Goal: Task Accomplishment & Management: Manage account settings

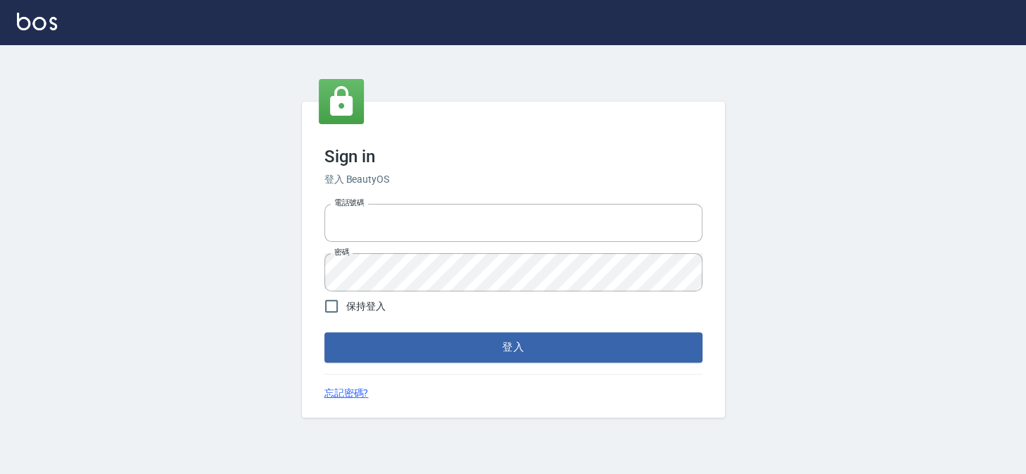
type input "27151227"
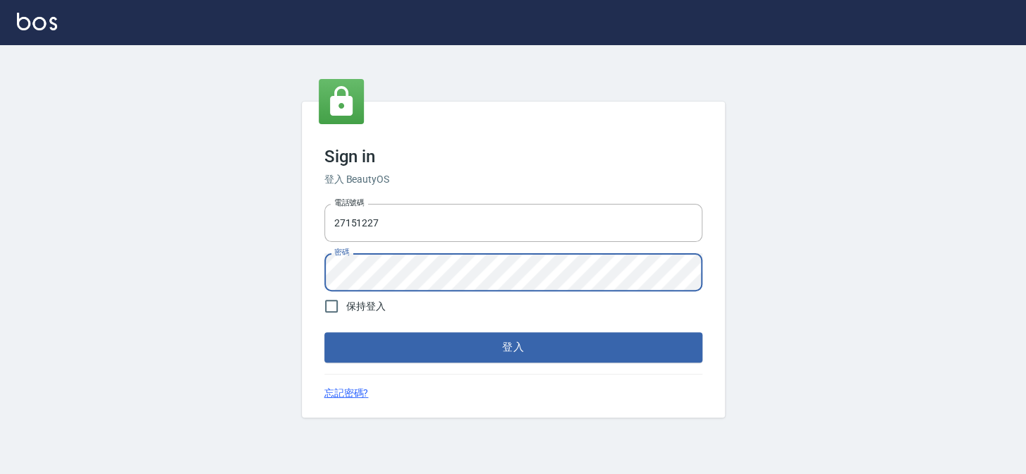
click at [127, 252] on div "Sign in 登入 BeautyOS 電話號碼 [PHONE_NUMBER] 電話號碼 密碼 密碼 保持登入 登入 忘記密碼?" at bounding box center [513, 259] width 1026 height 429
click at [324, 332] on button "登入" at bounding box center [513, 347] width 378 height 30
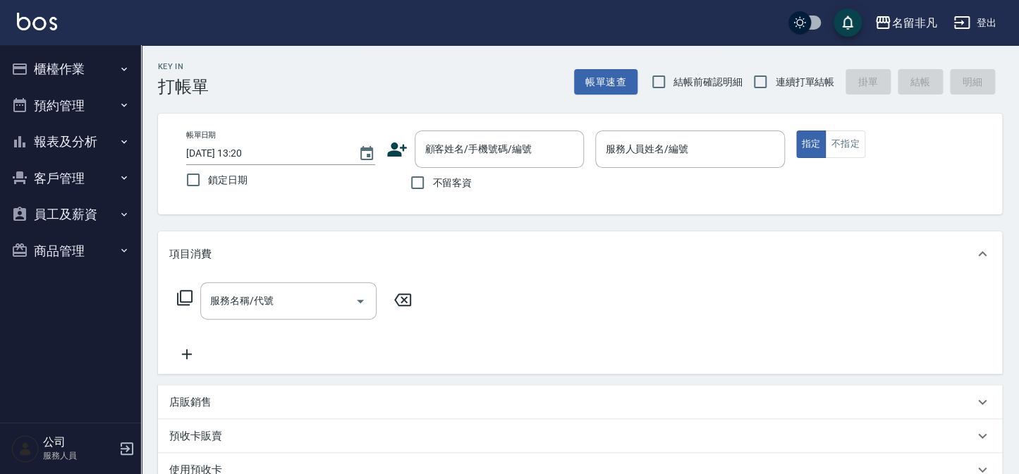
click at [441, 179] on span "不留客資" at bounding box center [451, 183] width 39 height 15
click at [432, 179] on input "不留客資" at bounding box center [418, 183] width 30 height 30
click at [444, 183] on span "不留客資" at bounding box center [451, 183] width 39 height 15
click at [432, 183] on input "不留客資" at bounding box center [418, 183] width 30 height 30
checkbox input "false"
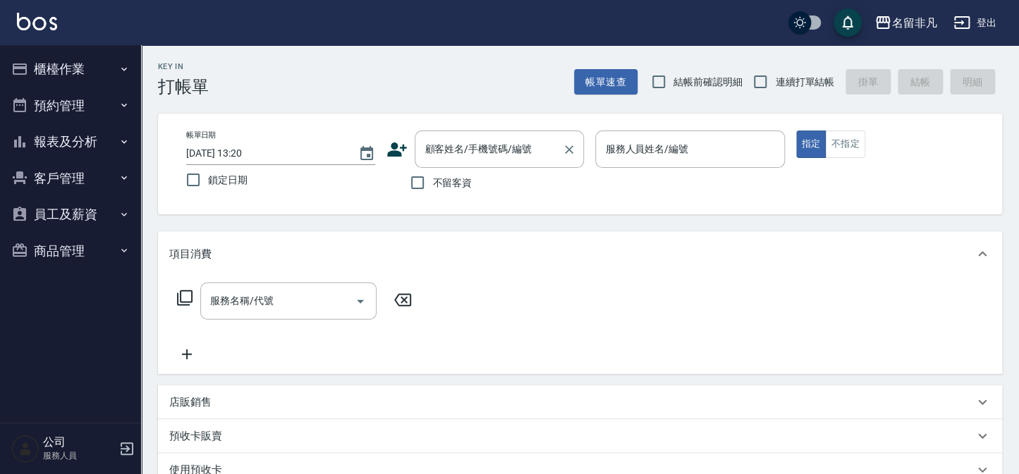
click at [483, 154] on div "顧客姓名/手機號碼/編號 顧客姓名/手機號碼/編號" at bounding box center [499, 148] width 169 height 37
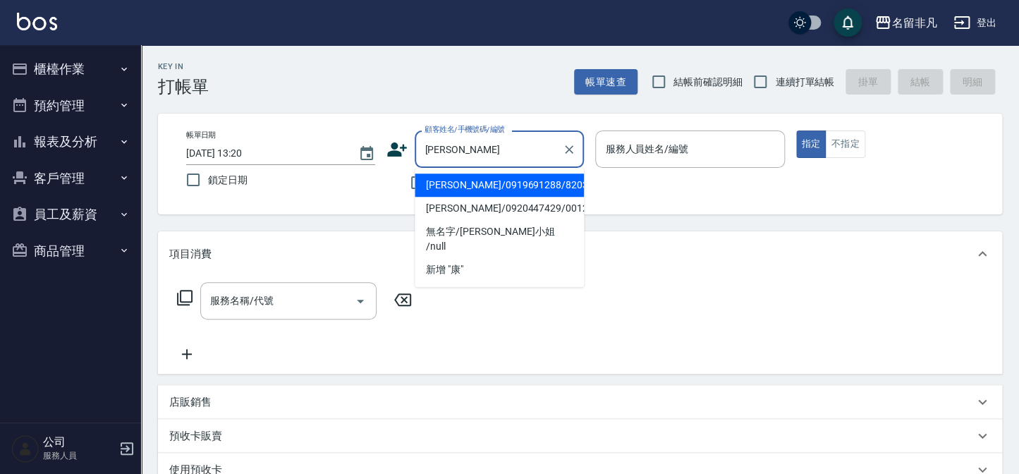
click at [475, 185] on li "[PERSON_NAME]/0919691288/820329" at bounding box center [499, 184] width 169 height 23
type input "[PERSON_NAME]/0919691288/820329"
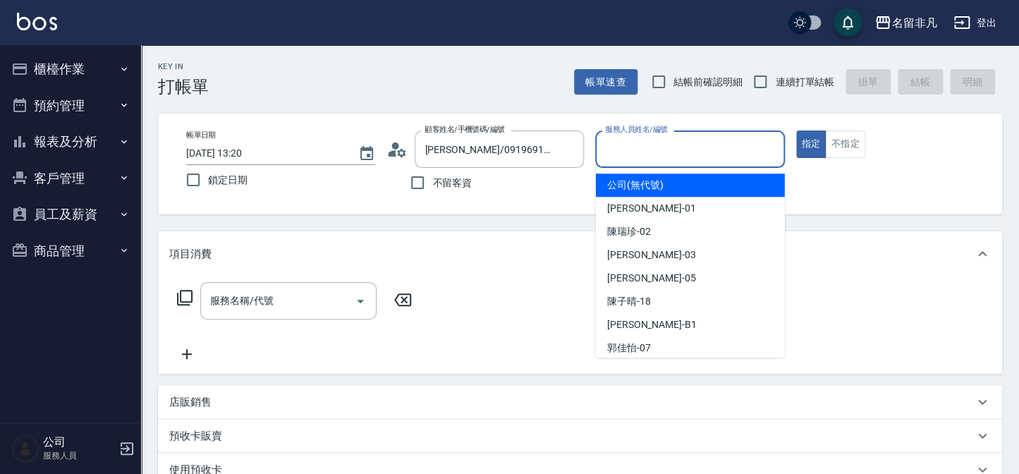
click at [673, 151] on input "服務人員姓名/編號" at bounding box center [689, 149] width 176 height 25
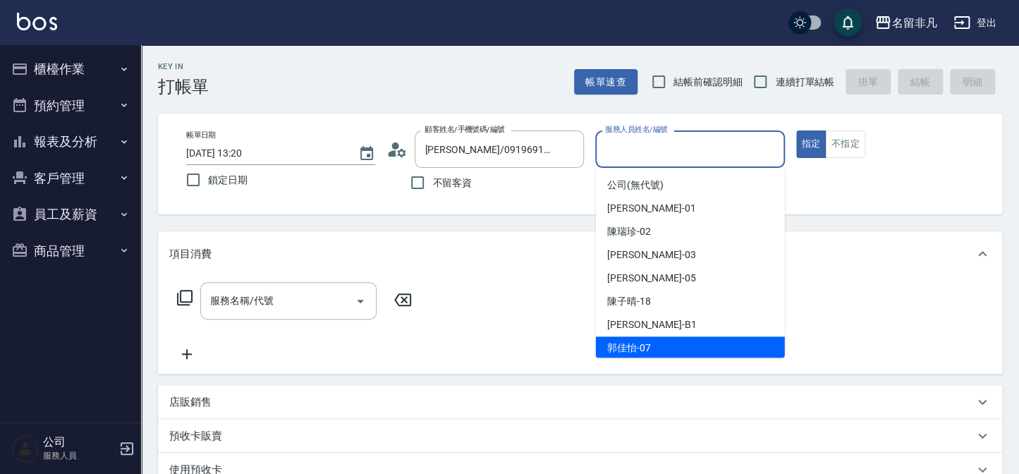
click at [675, 338] on div "[PERSON_NAME]-07" at bounding box center [690, 347] width 189 height 23
type input "[PERSON_NAME]-07"
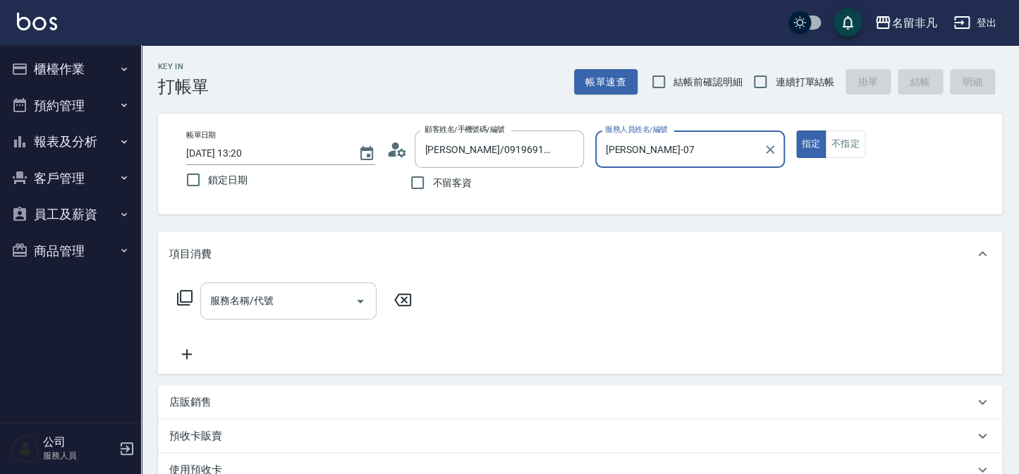
click at [311, 289] on input "服務名稱/代號" at bounding box center [278, 300] width 142 height 25
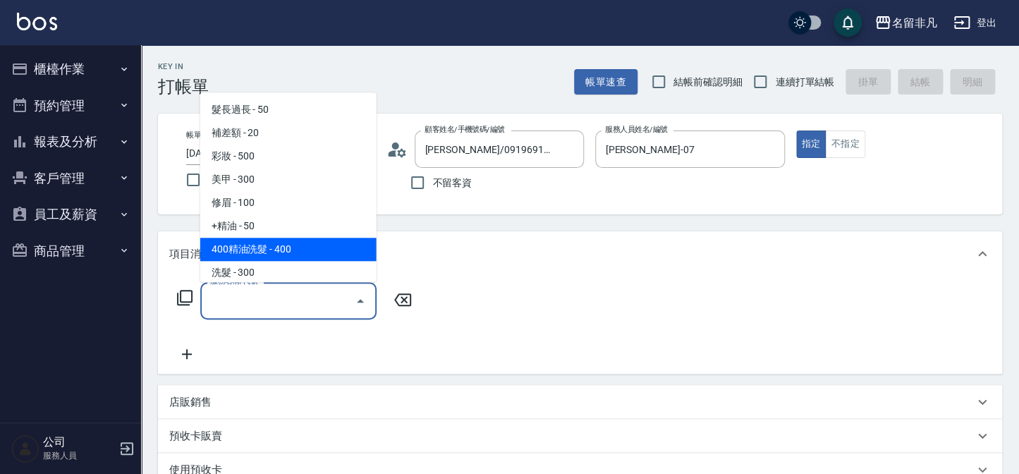
click at [246, 240] on span "400精油洗髮 - 400" at bounding box center [288, 249] width 176 height 23
type input "400精油洗髮(103)"
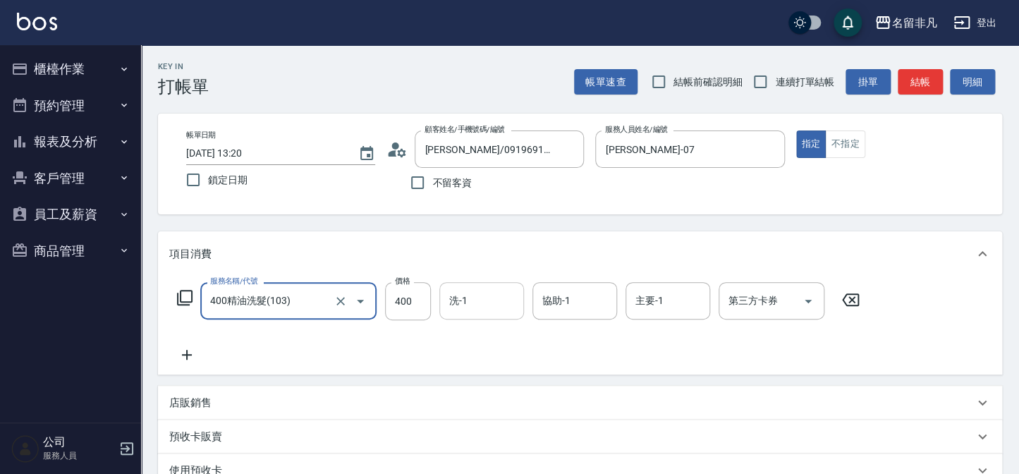
click at [461, 303] on div "洗-1 洗-1" at bounding box center [481, 300] width 85 height 37
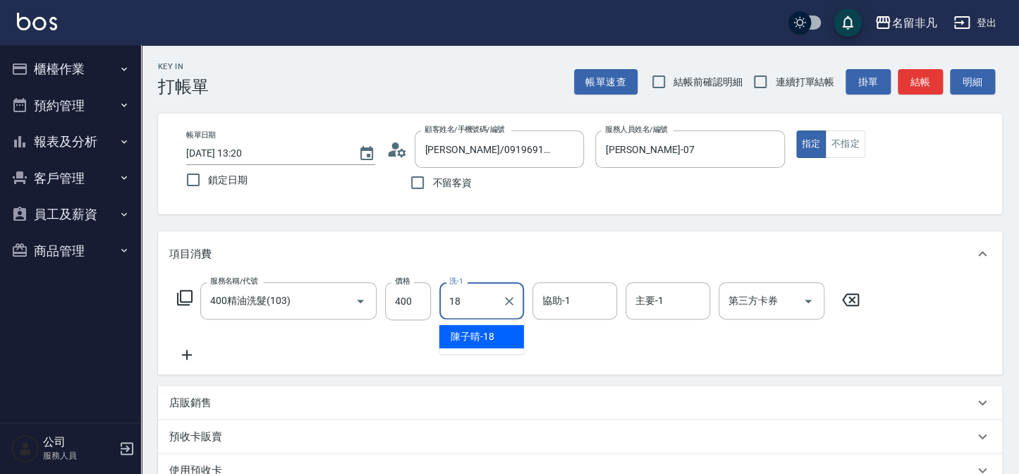
type input "陳子晴-18"
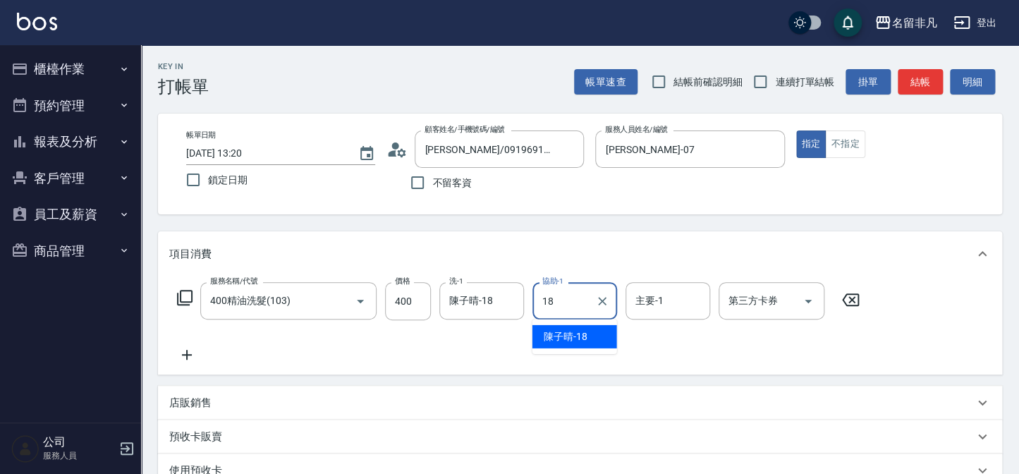
type input "陳子晴-18"
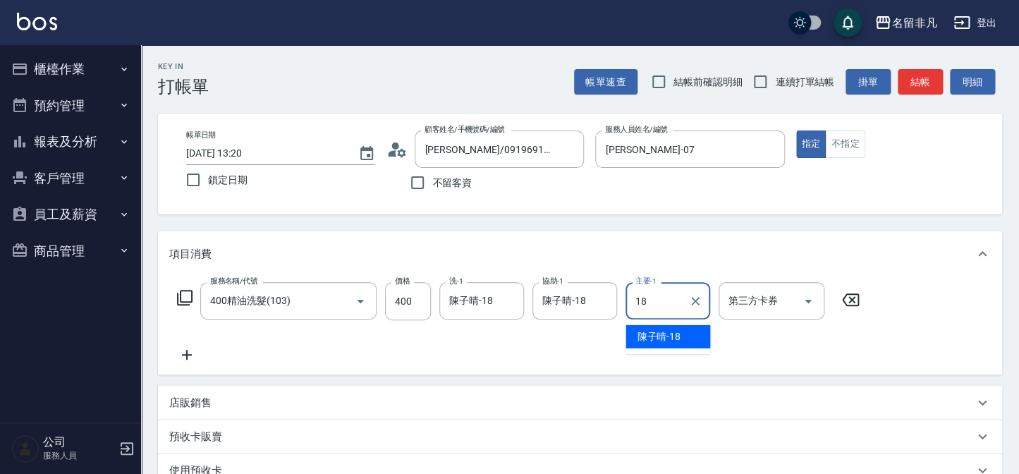
type input "陳子晴-18"
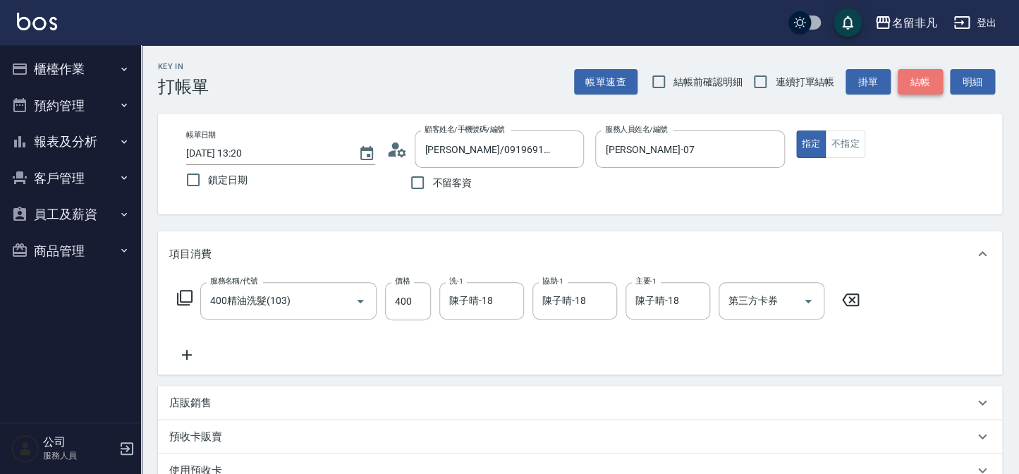
click at [923, 78] on button "結帳" at bounding box center [920, 82] width 45 height 26
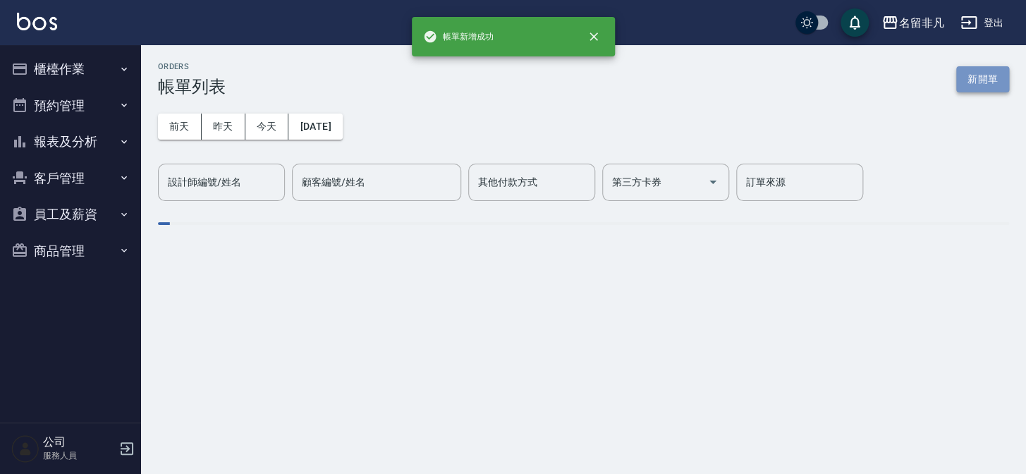
click at [992, 77] on button "新開單" at bounding box center [982, 79] width 53 height 26
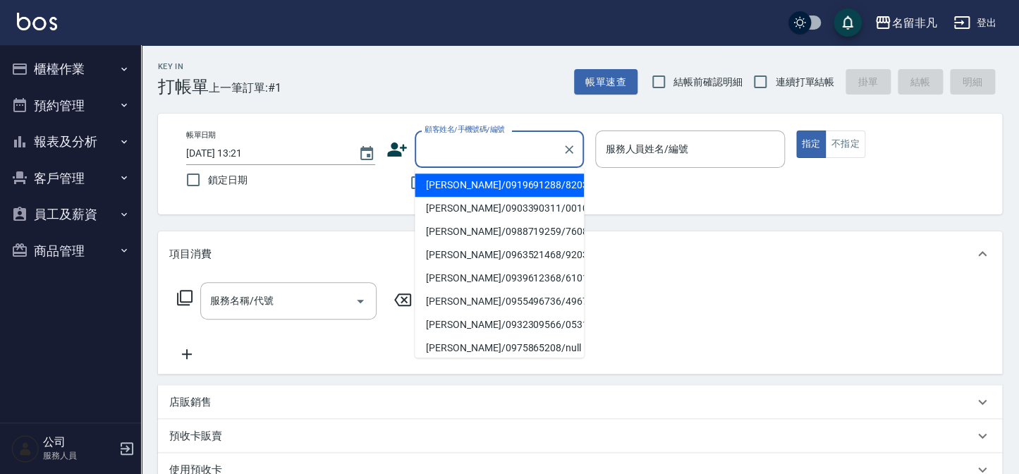
click at [478, 145] on input "顧客姓名/手機號碼/編號" at bounding box center [488, 149] width 135 height 25
click at [479, 88] on div "Key In 打帳單 上一筆訂單:#1 帳單速查 結帳前確認明細 連續打單結帳 掛單 結帳 明細" at bounding box center [571, 70] width 861 height 51
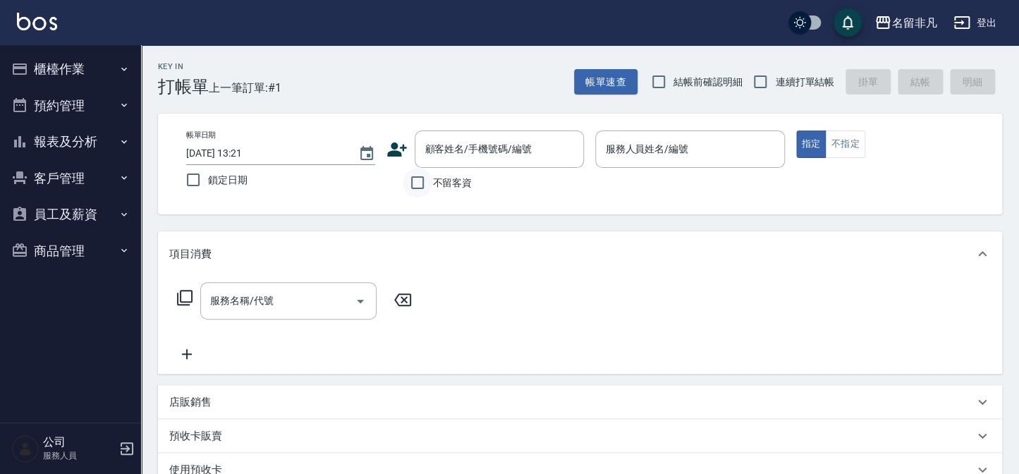
click at [429, 181] on input "不留客資" at bounding box center [418, 183] width 30 height 30
checkbox input "true"
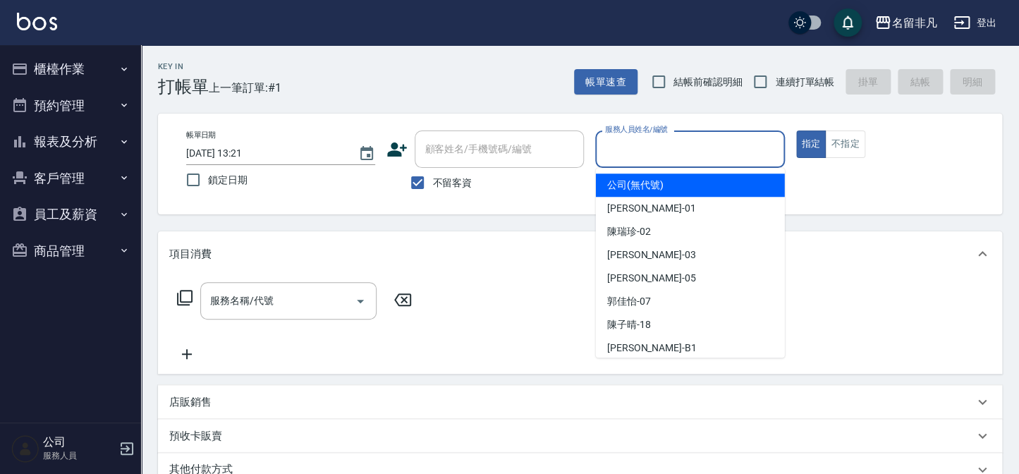
click at [663, 152] on input "服務人員姓名/編號" at bounding box center [689, 149] width 176 height 25
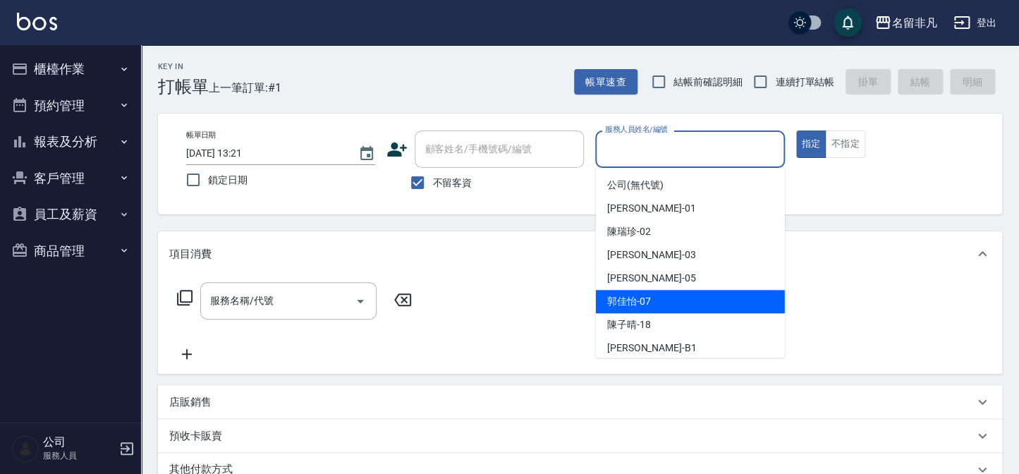
click at [653, 305] on div "[PERSON_NAME]-07" at bounding box center [690, 301] width 189 height 23
type input "[PERSON_NAME]-07"
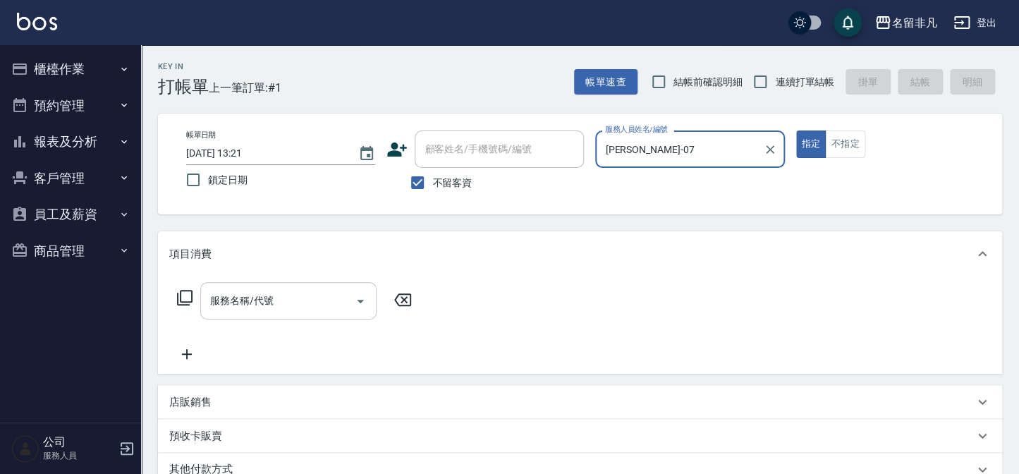
click at [288, 305] on input "服務名稱/代號" at bounding box center [278, 300] width 142 height 25
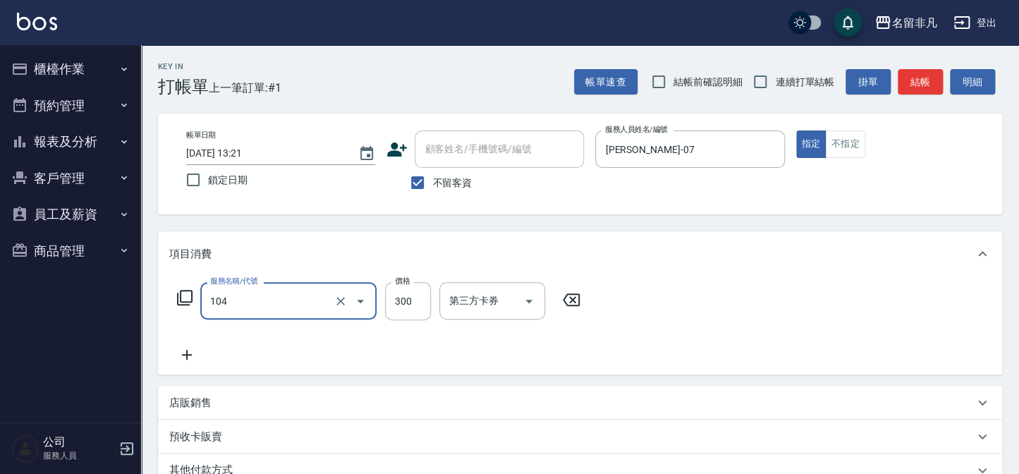
type input "洗髮(104)"
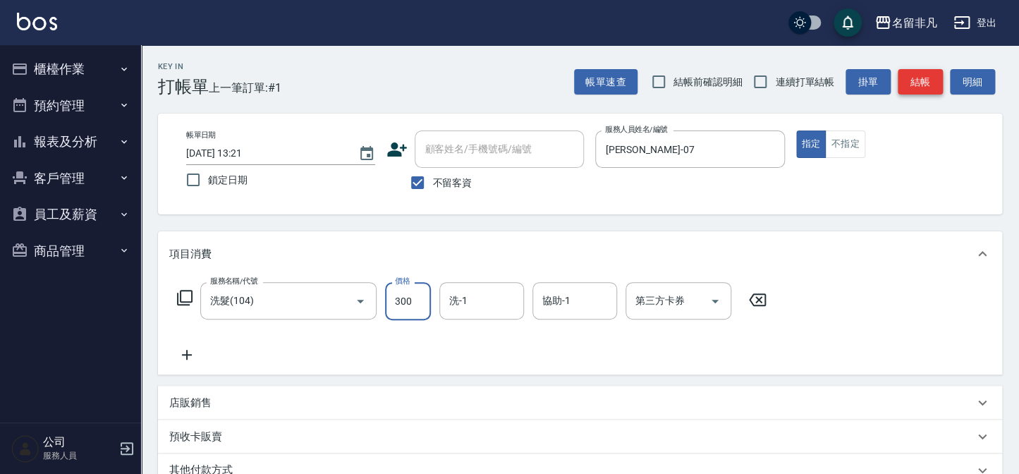
click at [924, 78] on button "結帳" at bounding box center [920, 82] width 45 height 26
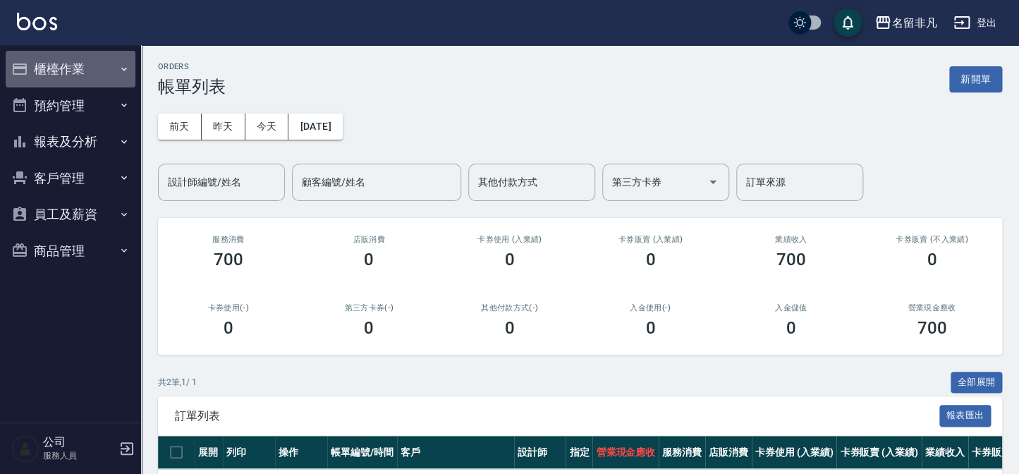
click at [81, 63] on button "櫃檯作業" at bounding box center [71, 69] width 130 height 37
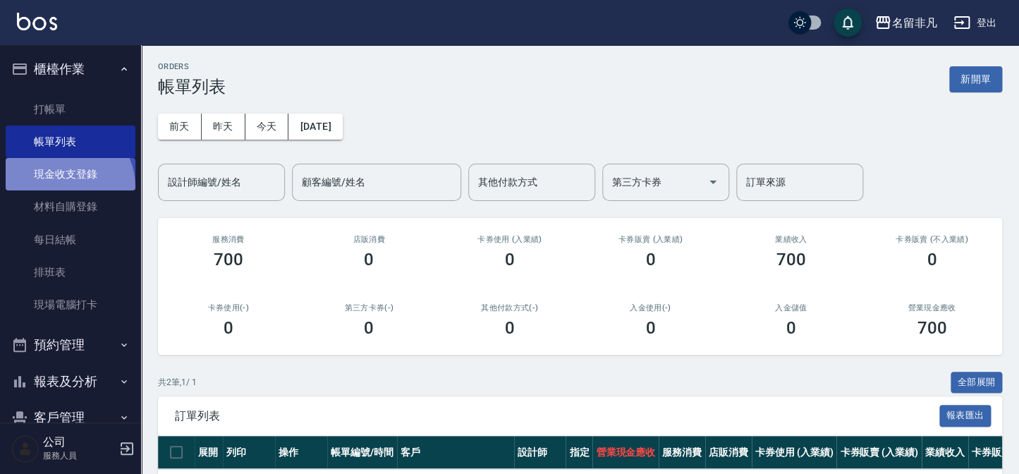
click at [62, 187] on link "現金收支登錄" at bounding box center [71, 174] width 130 height 32
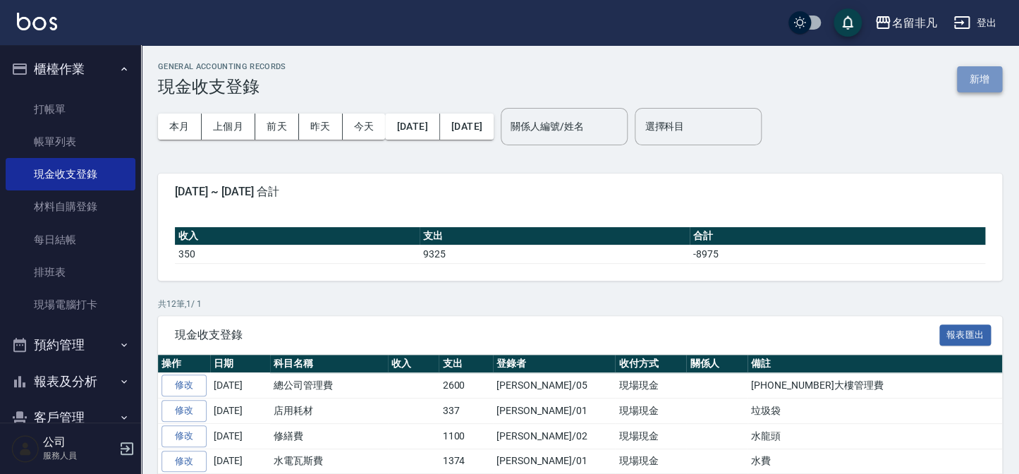
click at [980, 76] on button "新增" at bounding box center [979, 79] width 45 height 26
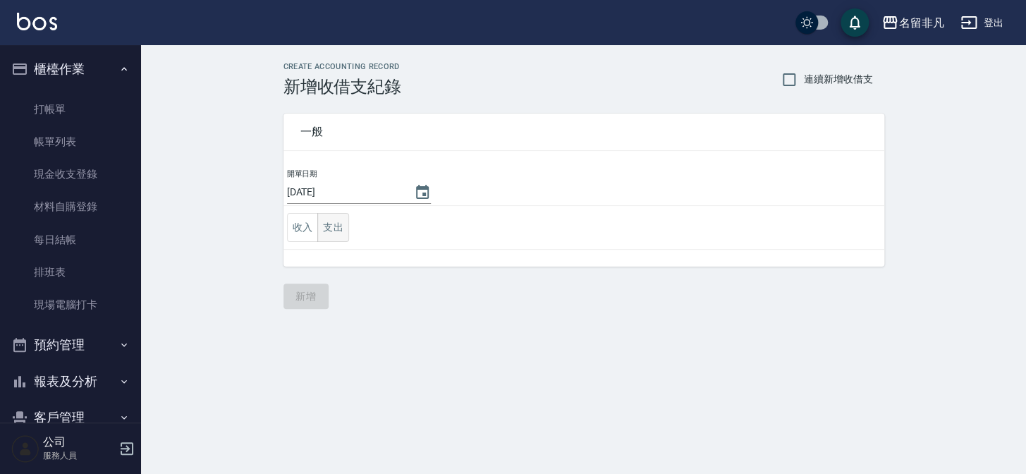
drag, startPoint x: 353, startPoint y: 224, endPoint x: 331, endPoint y: 234, distance: 24.3
click at [344, 226] on td "收入 支出" at bounding box center [583, 228] width 601 height 44
click at [331, 234] on button "支出" at bounding box center [333, 227] width 32 height 29
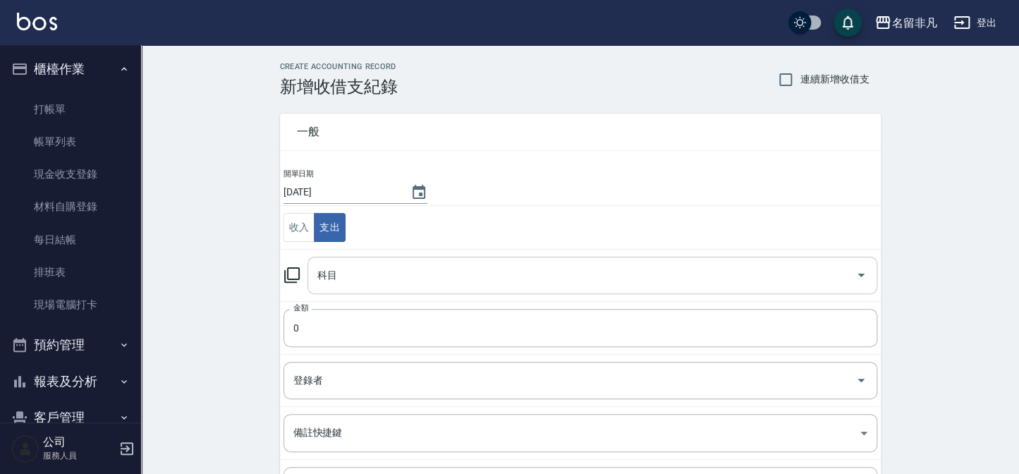
click at [384, 274] on input "科目" at bounding box center [582, 275] width 536 height 25
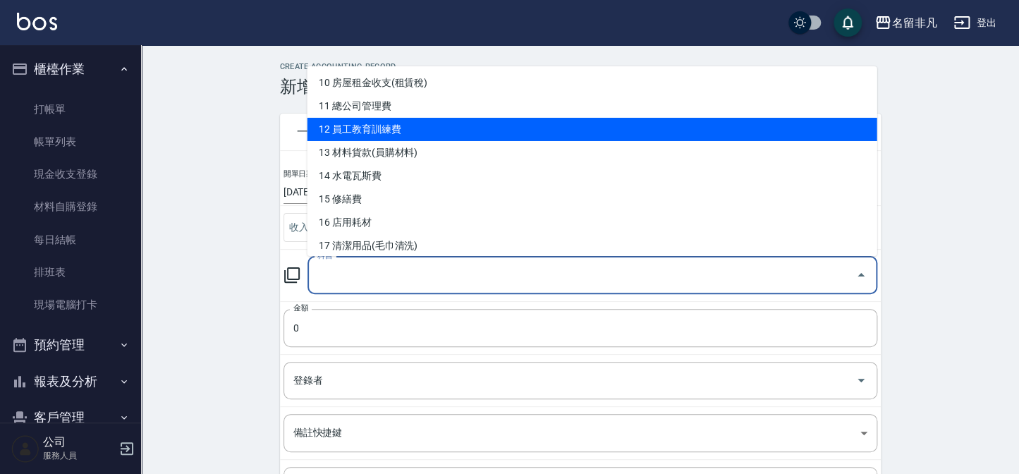
scroll to position [256, 0]
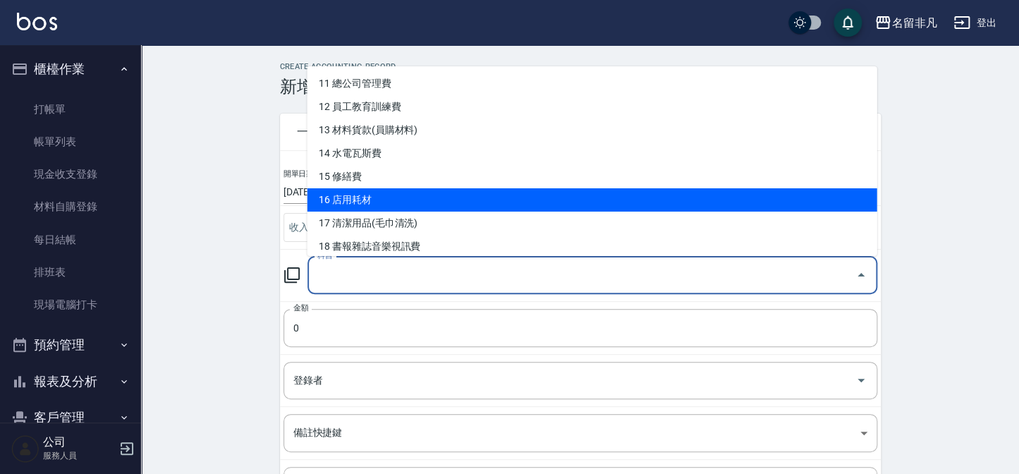
click at [421, 202] on li "16 店用耗材" at bounding box center [592, 199] width 570 height 23
type input "16 店用耗材"
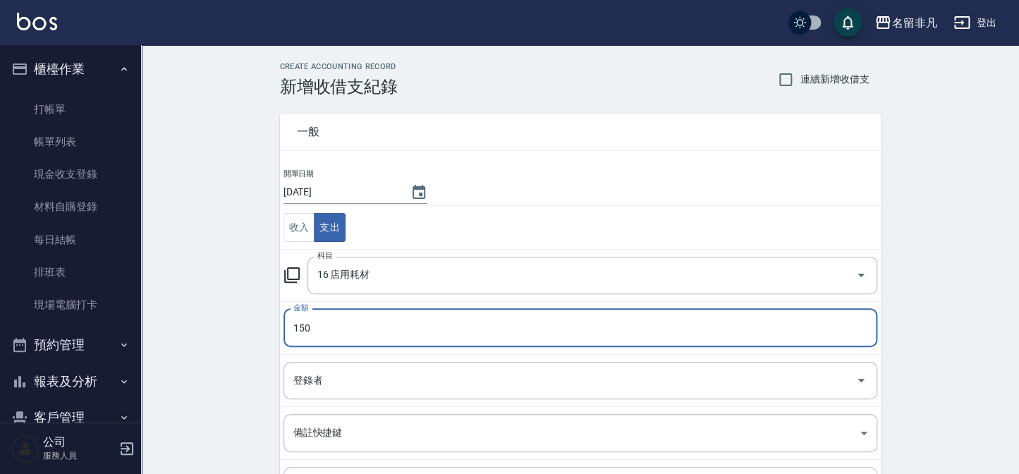
type input "150"
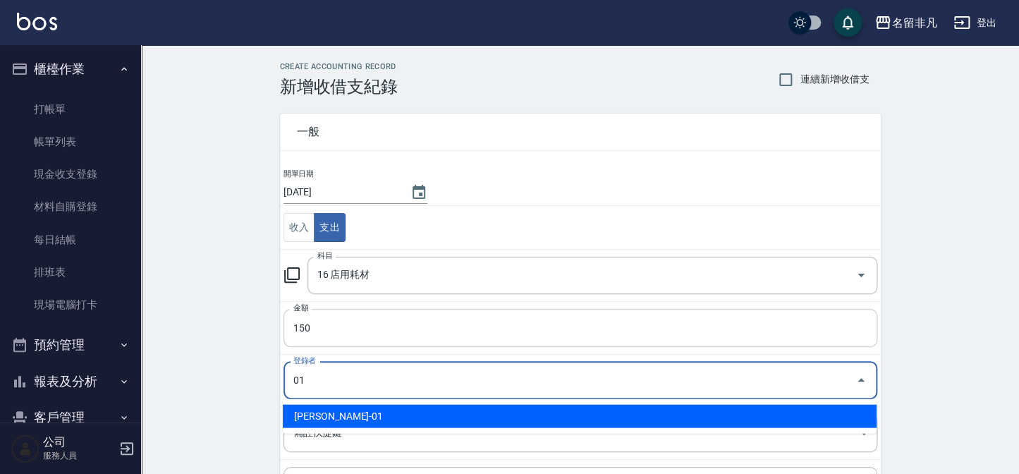
type input "[PERSON_NAME]-01"
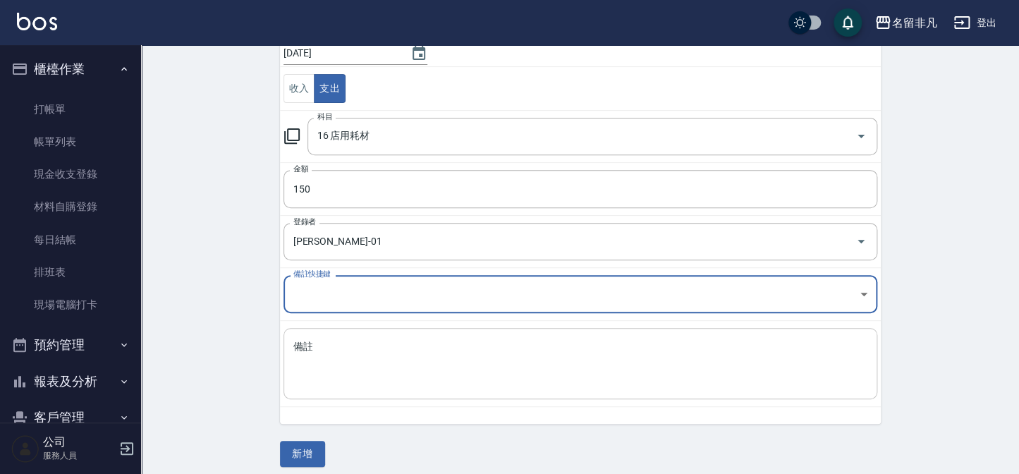
scroll to position [148, 0]
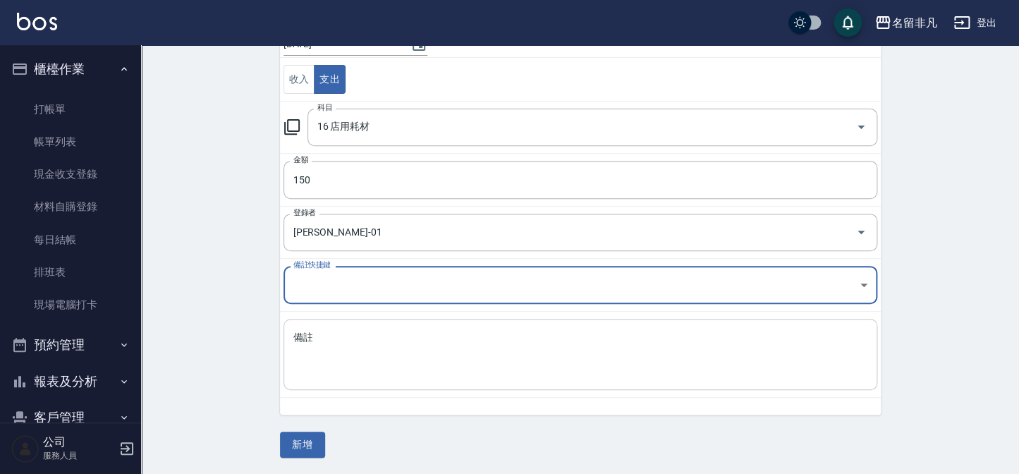
click at [378, 355] on textarea "備註" at bounding box center [580, 355] width 574 height 48
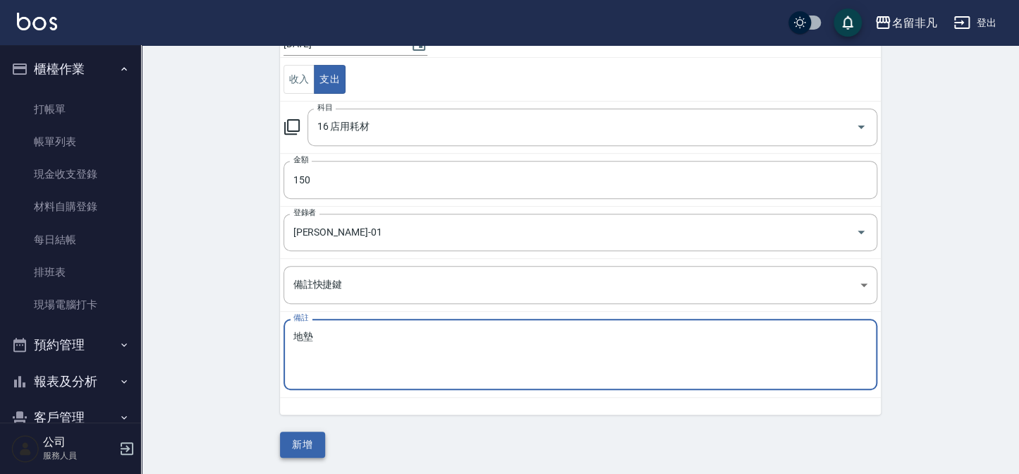
type textarea "地墊"
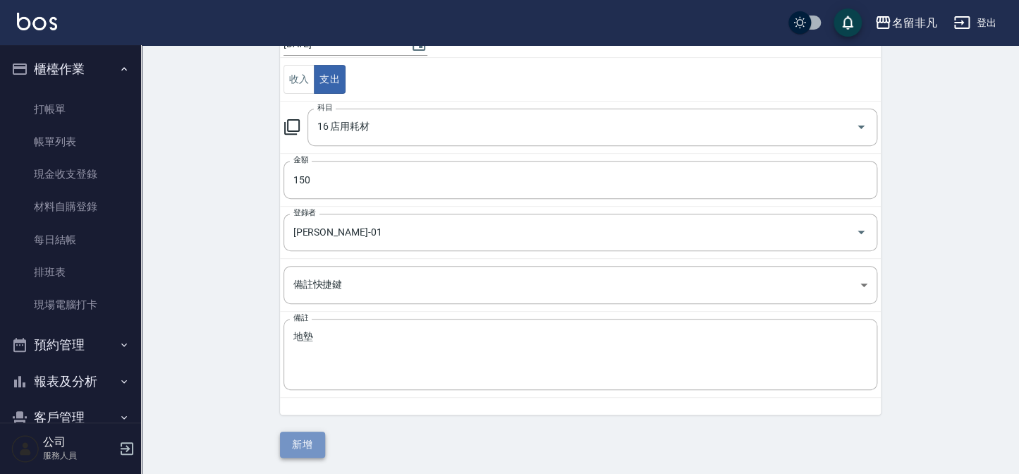
click at [298, 437] on button "新增" at bounding box center [302, 445] width 45 height 26
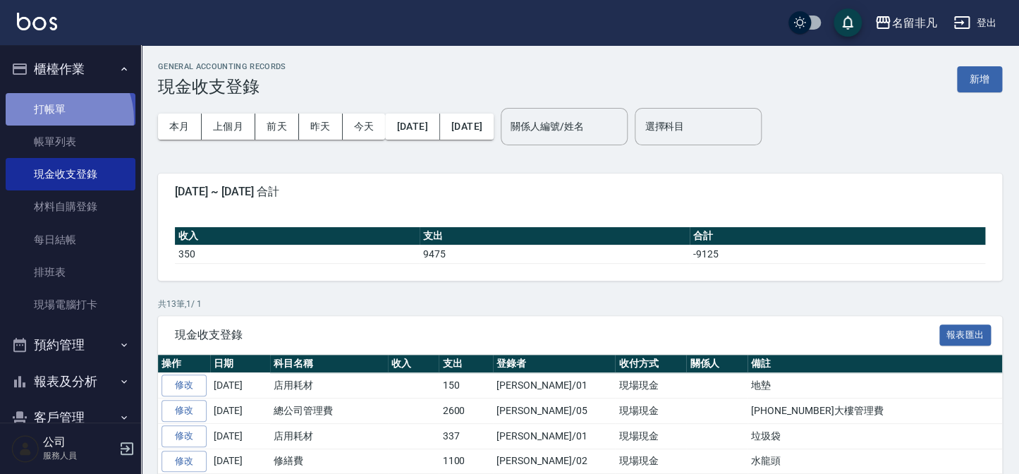
click at [50, 119] on link "打帳單" at bounding box center [71, 109] width 130 height 32
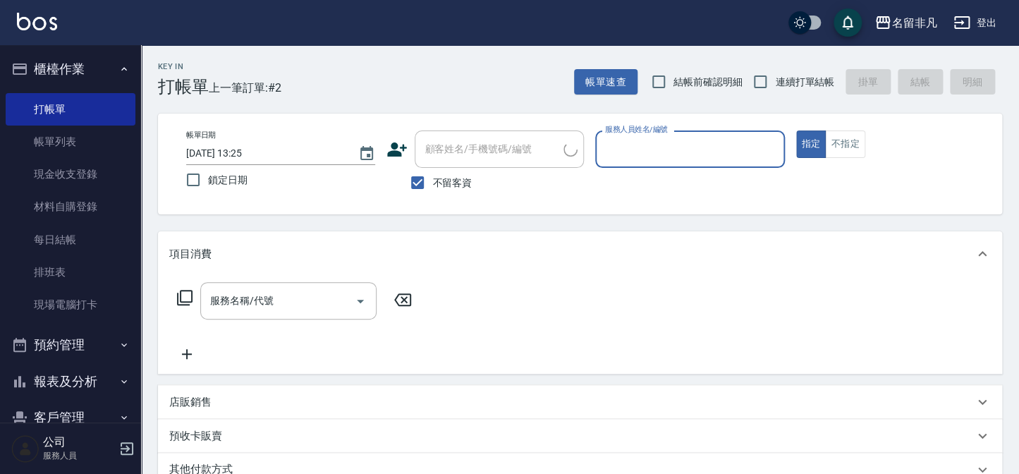
click at [691, 137] on input "服務人員姓名/編號" at bounding box center [689, 149] width 176 height 25
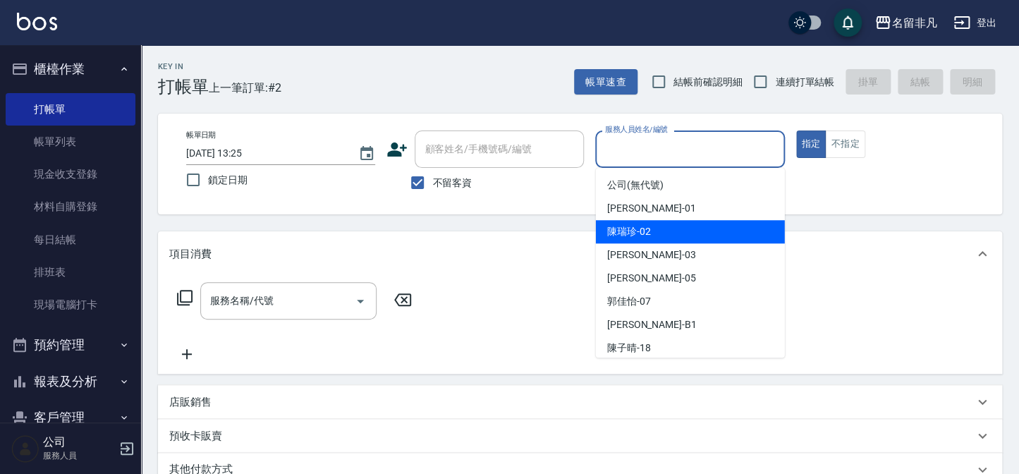
drag, startPoint x: 673, startPoint y: 225, endPoint x: 665, endPoint y: 225, distance: 7.8
click at [673, 225] on div "陳瑞珍 -02" at bounding box center [690, 231] width 189 height 23
type input "陳瑞珍-02"
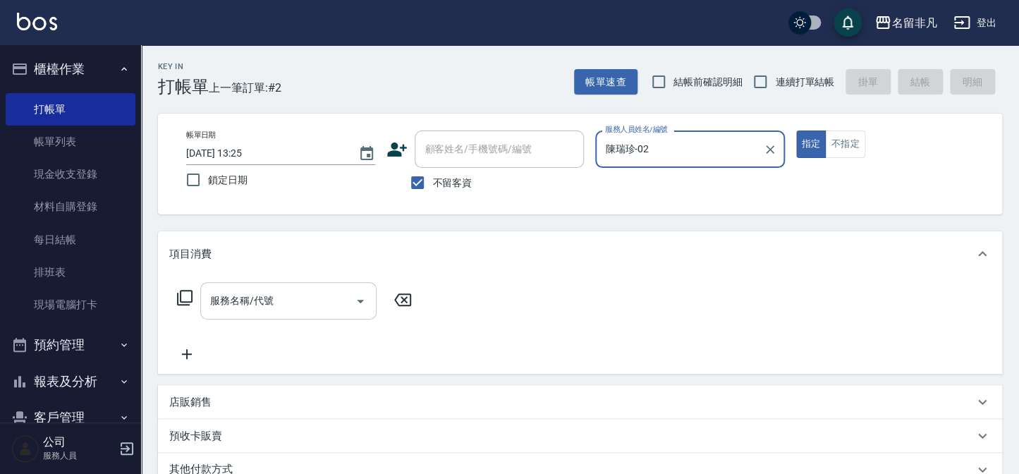
click at [252, 307] on div "服務名稱/代號 服務名稱/代號" at bounding box center [288, 300] width 176 height 37
click at [182, 298] on icon at bounding box center [184, 297] width 17 height 17
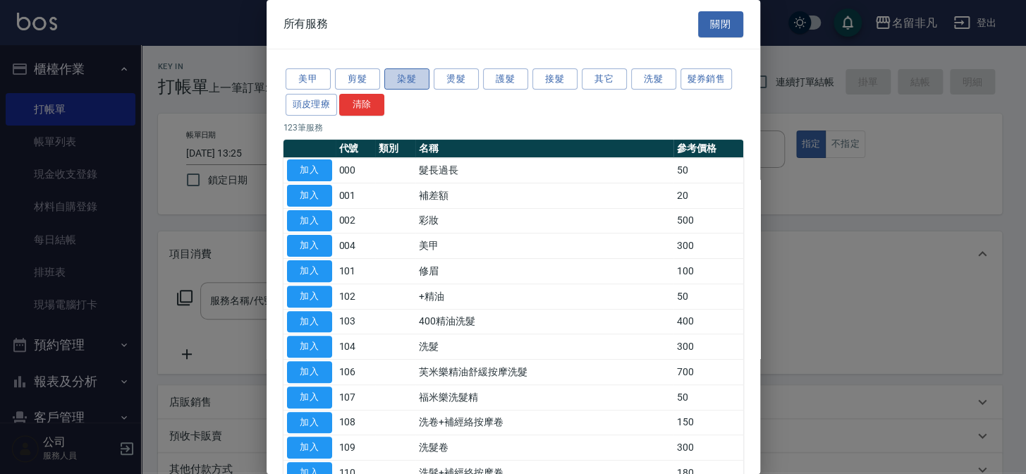
click at [422, 80] on button "染髮" at bounding box center [406, 79] width 45 height 22
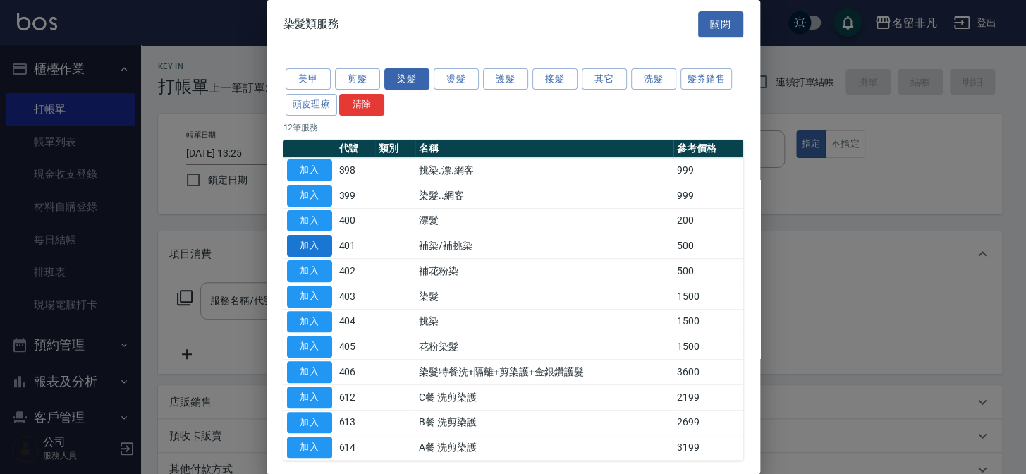
click at [306, 246] on button "加入" at bounding box center [309, 246] width 45 height 22
type input "補染/補挑染(401)"
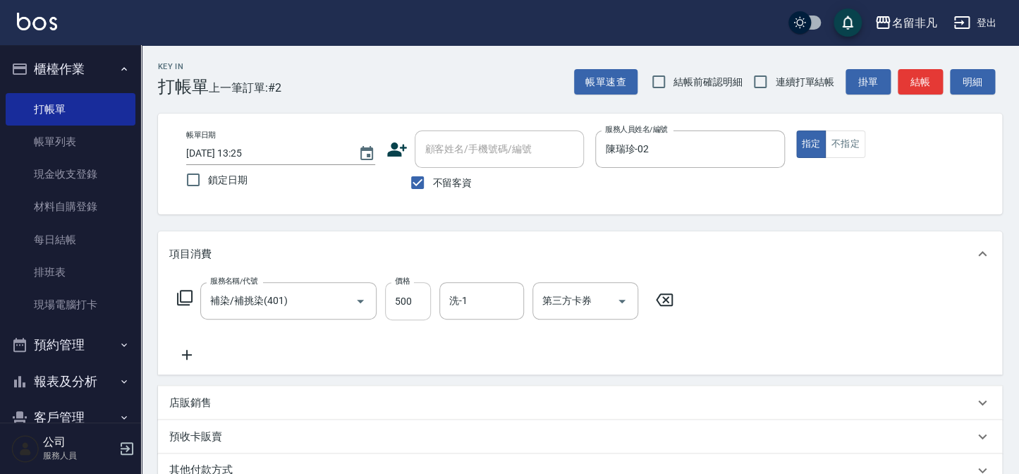
click at [428, 309] on div "服務名稱/代號 補染/補挑染(401) 服務名稱/代號 價格 500 價格 洗-1 洗-1 第三方卡券 第三方卡券" at bounding box center [425, 301] width 513 height 38
click at [428, 309] on input "500" at bounding box center [408, 301] width 46 height 38
type input "600"
type input "陳子晴-18"
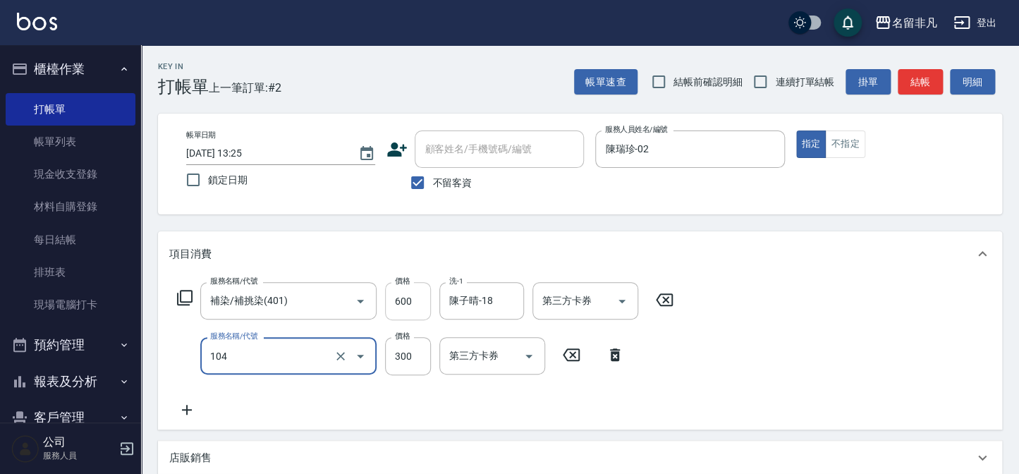
type input "洗髮(104)"
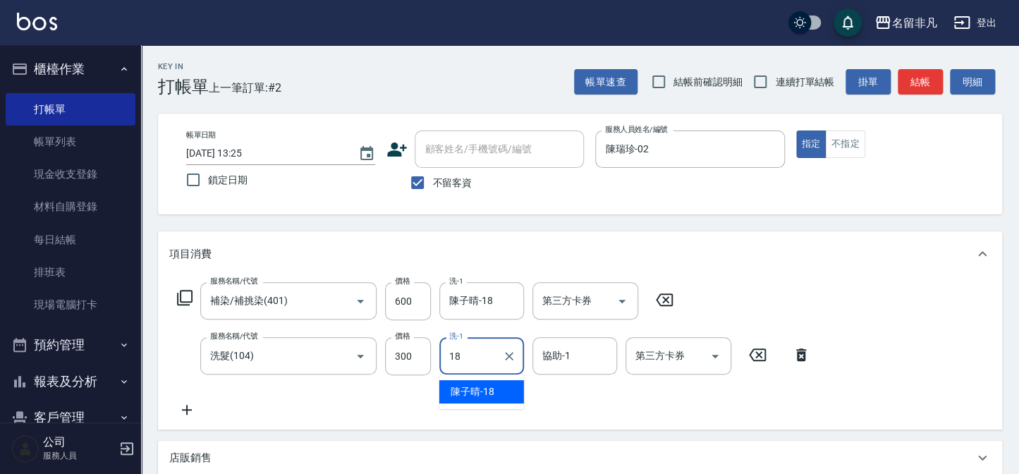
type input "陳子晴-18"
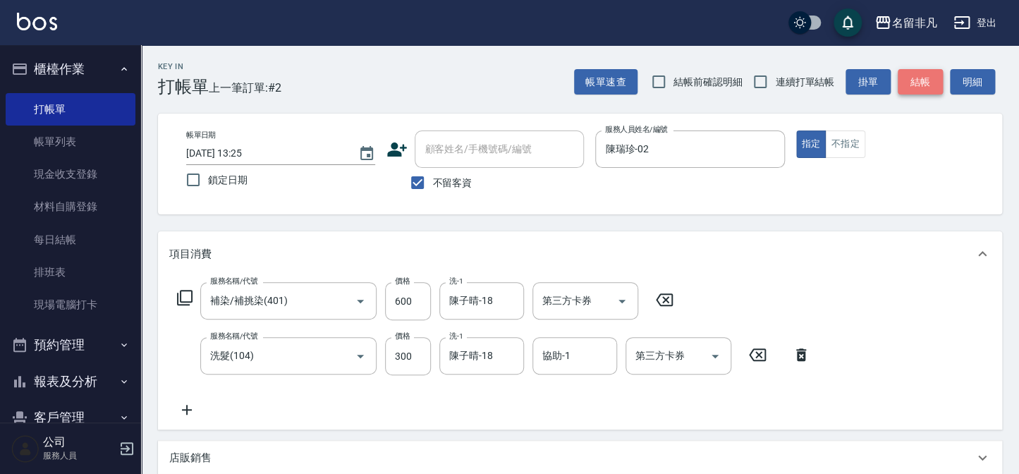
click at [934, 75] on button "結帳" at bounding box center [920, 82] width 45 height 26
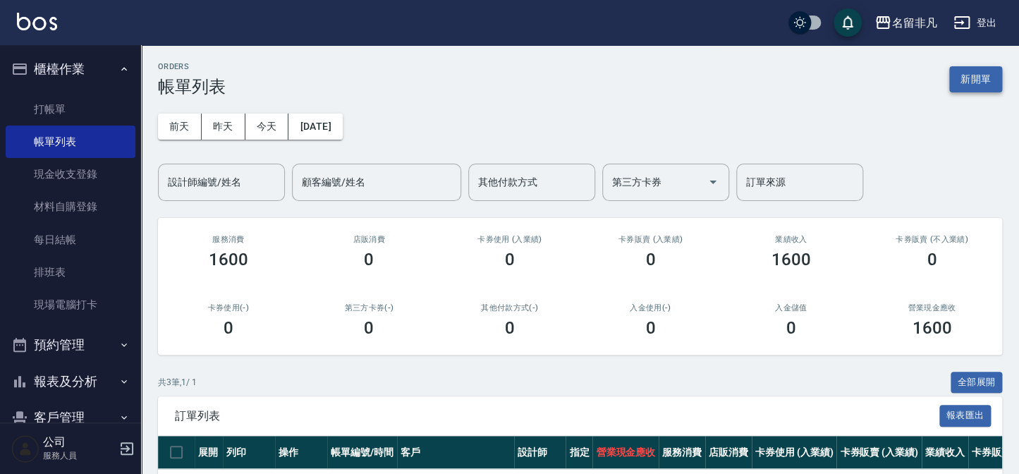
click at [960, 84] on button "新開單" at bounding box center [975, 79] width 53 height 26
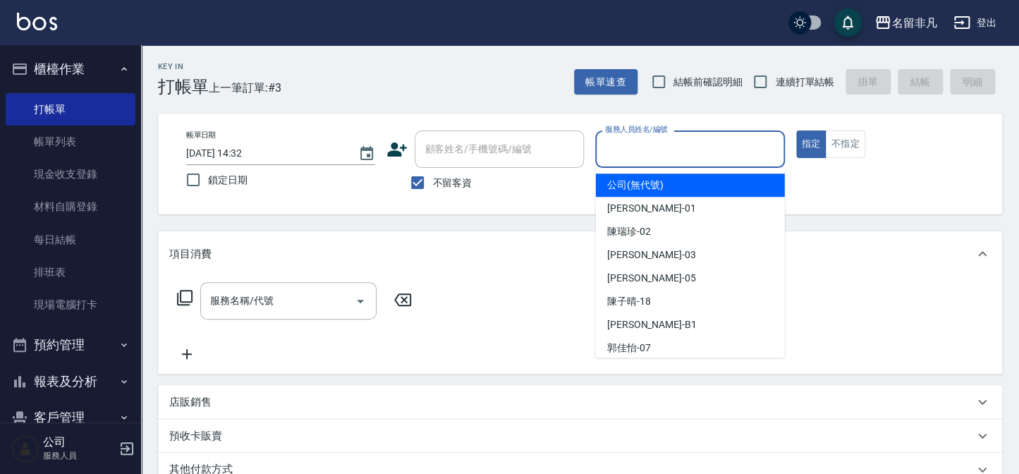
click at [669, 142] on input "服務人員姓名/編號" at bounding box center [689, 149] width 176 height 25
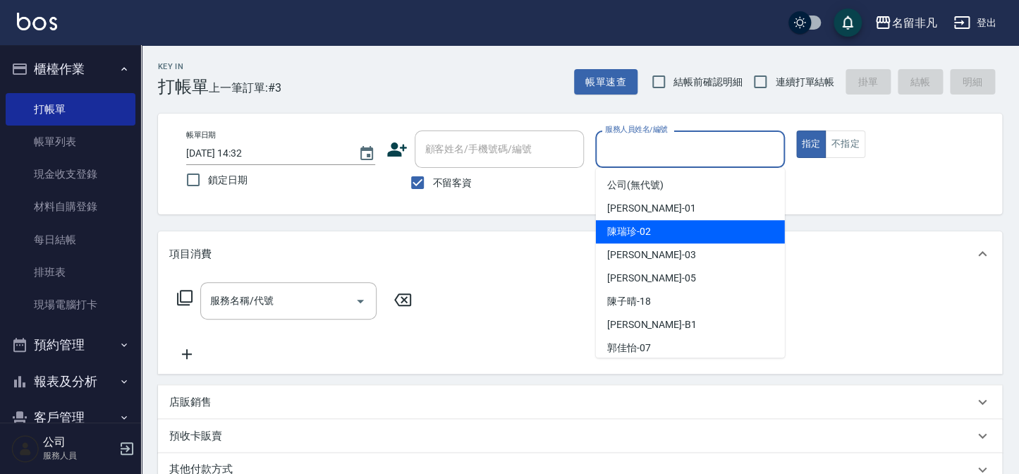
click at [658, 226] on div "陳瑞珍 -02" at bounding box center [690, 231] width 189 height 23
type input "陳瑞珍-02"
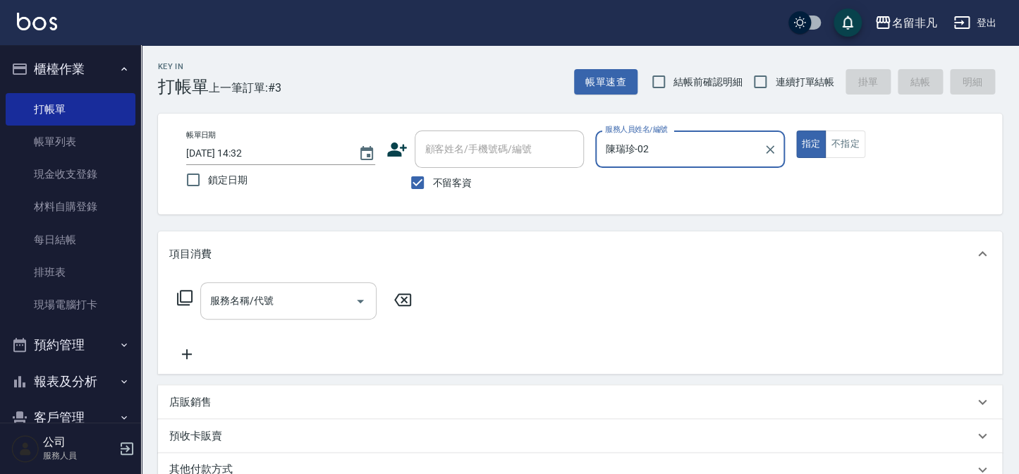
click at [317, 307] on input "服務名稱/代號" at bounding box center [278, 300] width 142 height 25
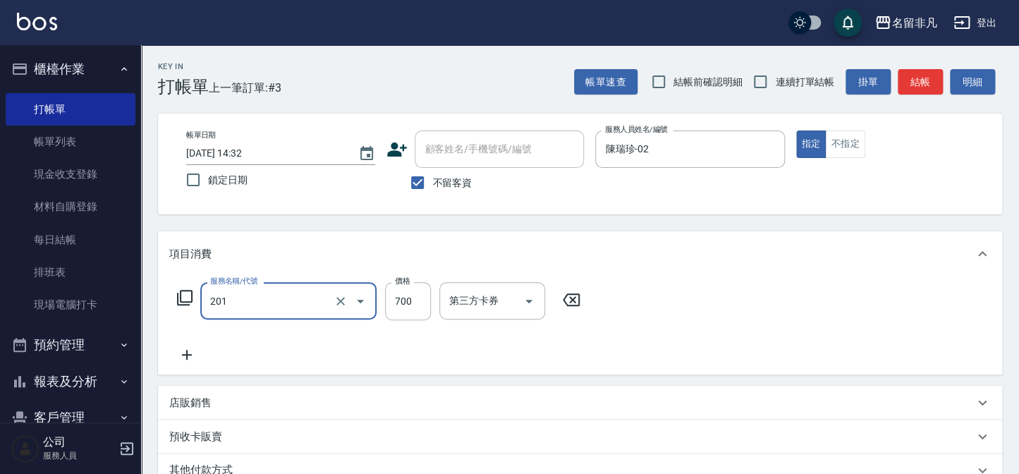
type input "洗+剪(201)"
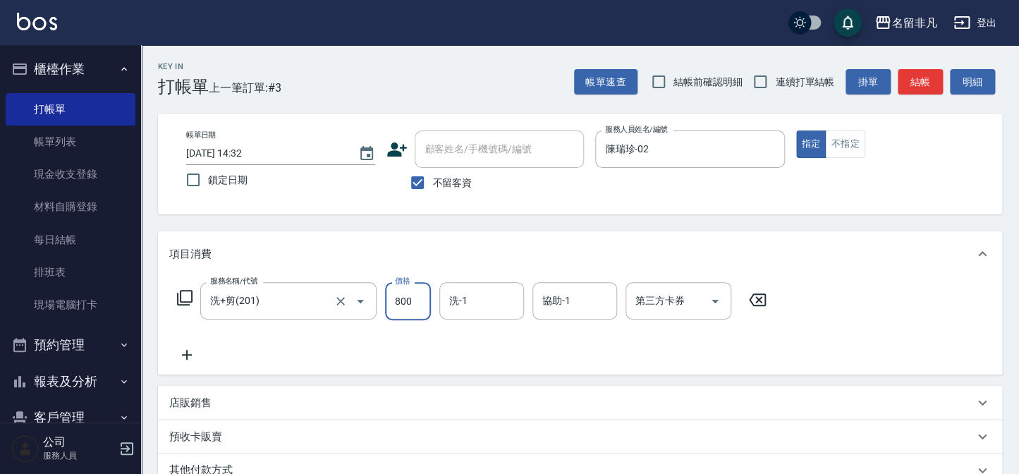
type input "800"
type input "陳子晴-18"
click at [920, 86] on button "結帳" at bounding box center [920, 82] width 45 height 26
